Goal: Task Accomplishment & Management: Manage account settings

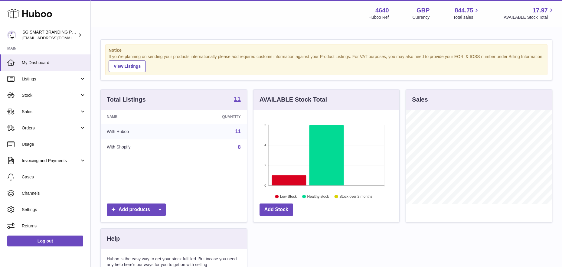
scroll to position [94, 146]
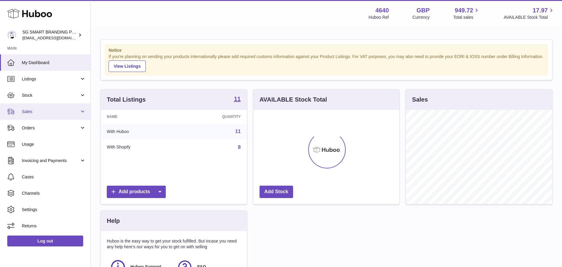
scroll to position [94, 146]
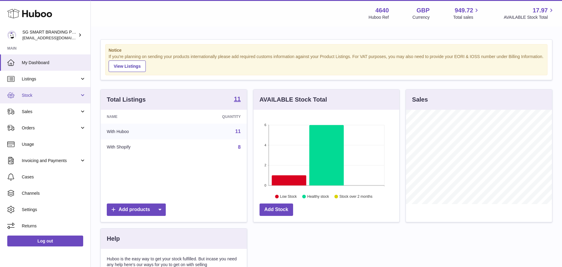
click at [47, 96] on span "Stock" at bounding box center [51, 96] width 58 height 6
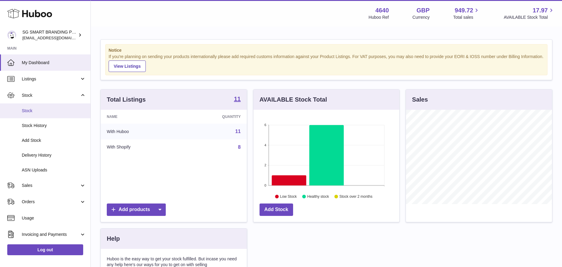
click at [37, 116] on link "Stock" at bounding box center [45, 110] width 90 height 15
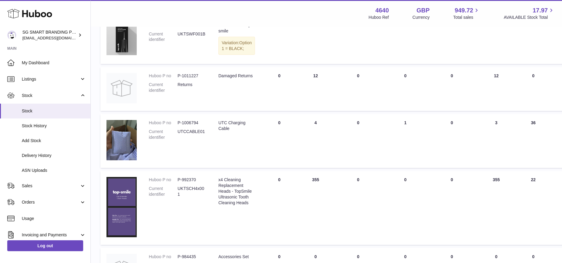
scroll to position [506, 0]
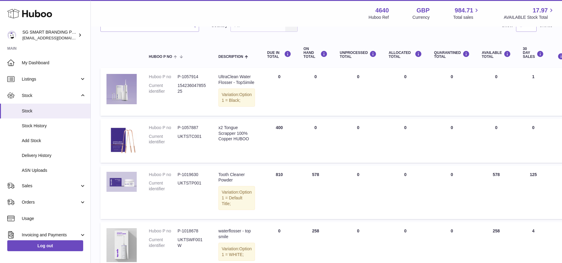
scroll to position [53, 0]
